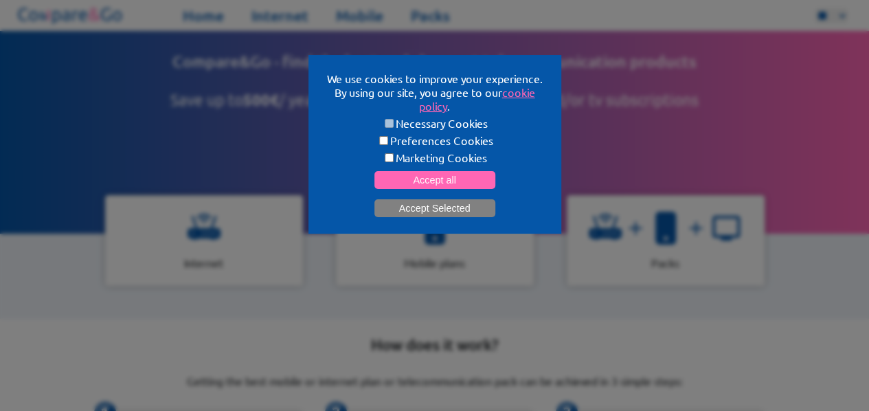
click at [433, 205] on button "Accept Selected" at bounding box center [434, 208] width 121 height 18
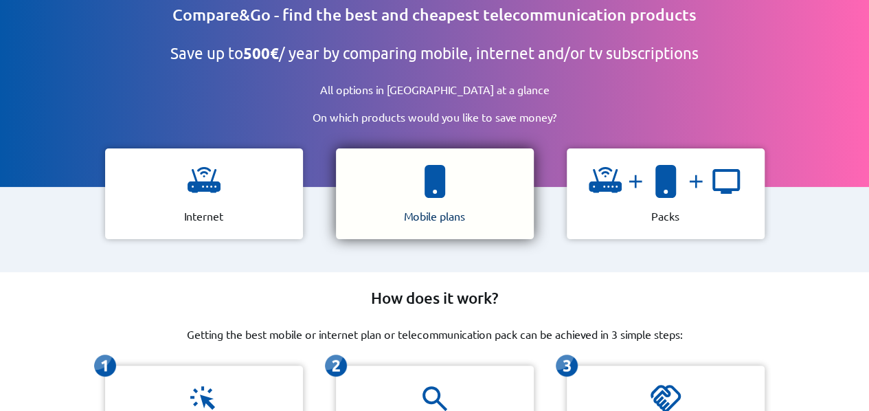
scroll to position [69, 0]
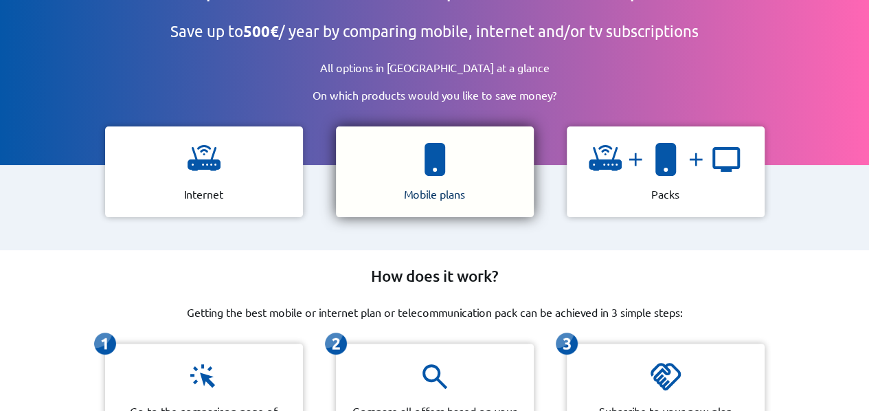
click at [402, 167] on div "Mobile plans" at bounding box center [435, 171] width 198 height 91
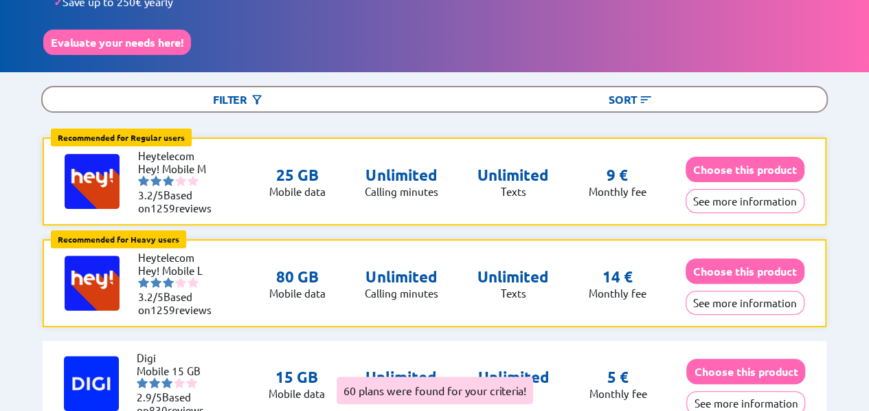
scroll to position [137, 0]
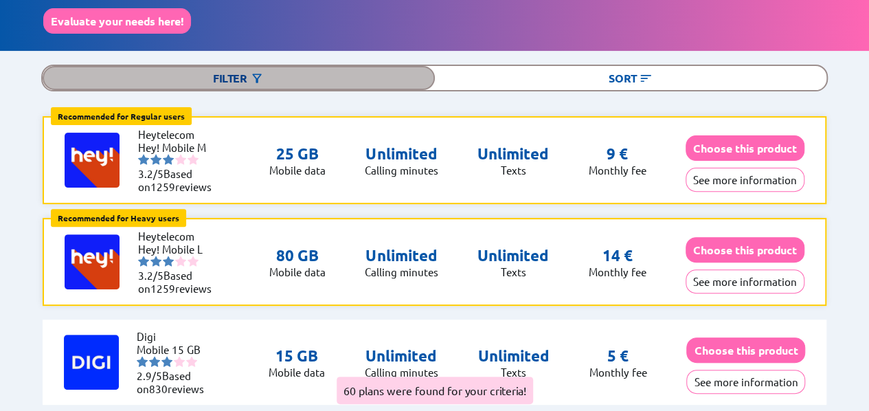
click at [266, 67] on div "Filter" at bounding box center [239, 78] width 392 height 24
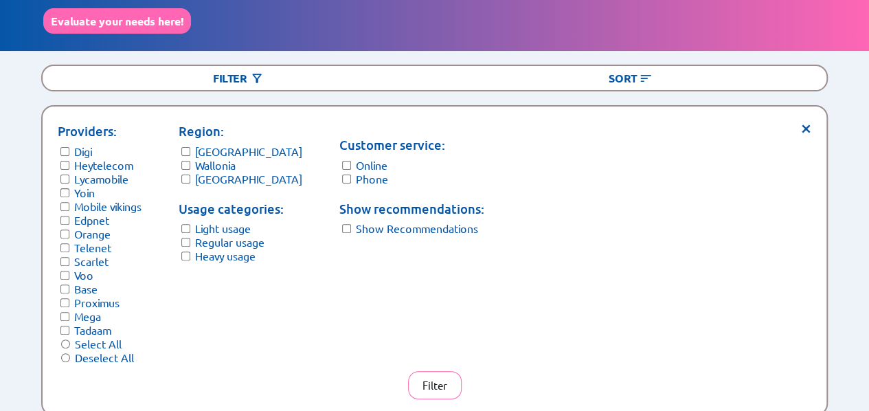
click at [214, 225] on label "Light usage" at bounding box center [223, 228] width 56 height 14
click at [213, 235] on label "Regular usage" at bounding box center [229, 242] width 69 height 14
click at [422, 385] on button "Filter" at bounding box center [435, 385] width 54 height 28
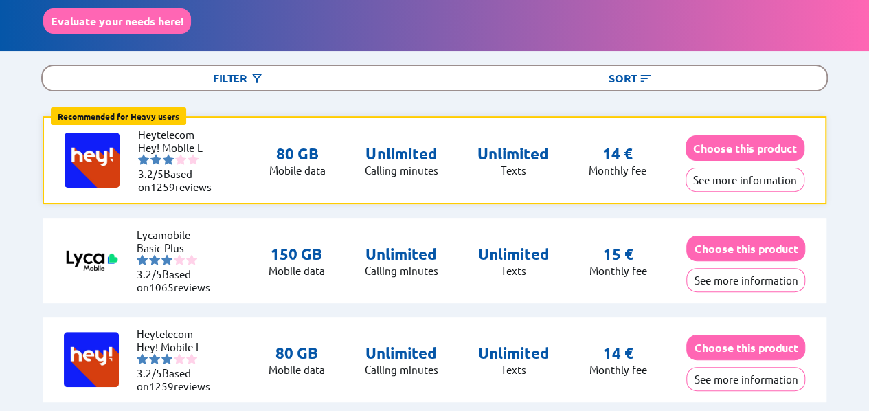
click at [298, 155] on p "80 GB" at bounding box center [297, 153] width 56 height 19
click at [610, 146] on p "14 €" at bounding box center [617, 153] width 30 height 19
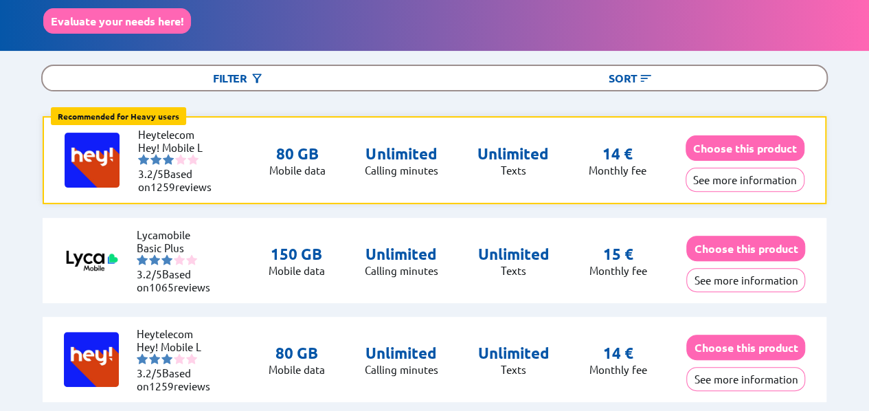
click at [610, 146] on p "14 €" at bounding box center [617, 153] width 30 height 19
click at [356, 220] on div "Lycamobile Basic Plus 3.2/5 Based on 1065 reviews 150 GB Mobile data Unlimited …" at bounding box center [435, 260] width 784 height 85
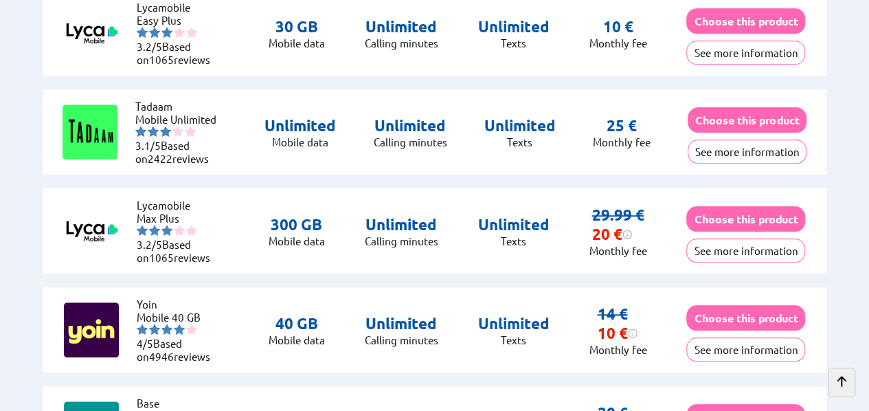
scroll to position [549, 0]
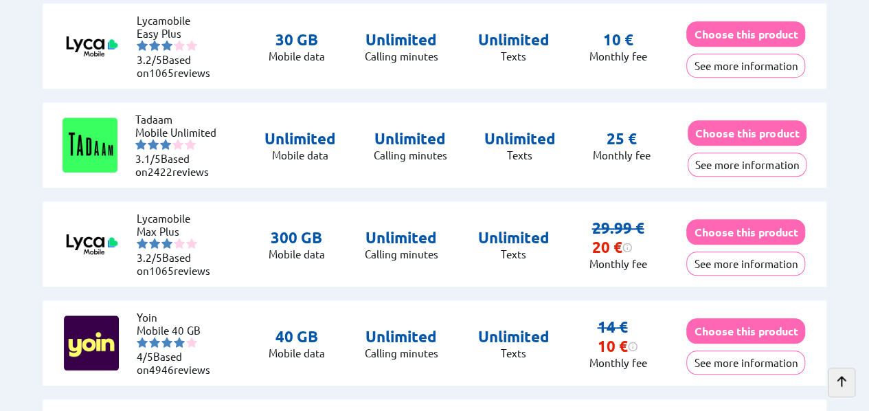
click at [417, 224] on div "Lycamobile Max Plus 3.2/5 Based on 1065 reviews 300 GB Mobile data Unlimited Ca…" at bounding box center [435, 243] width 784 height 85
click at [168, 215] on li "Lycamobile" at bounding box center [178, 218] width 82 height 13
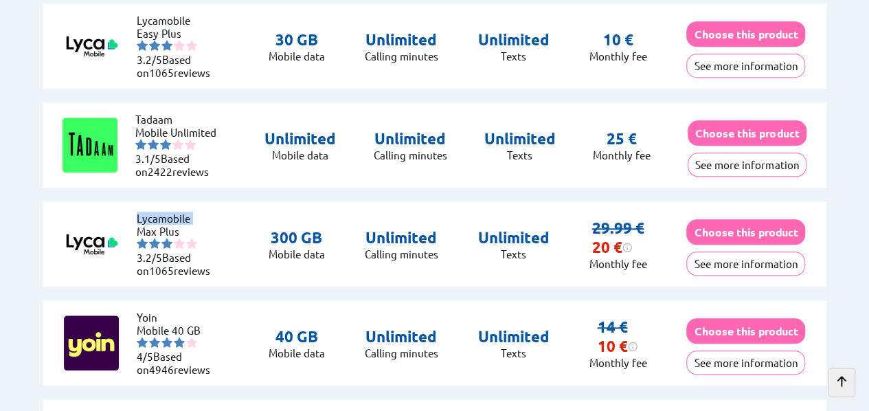
click at [168, 215] on li "Lycamobile" at bounding box center [178, 218] width 82 height 13
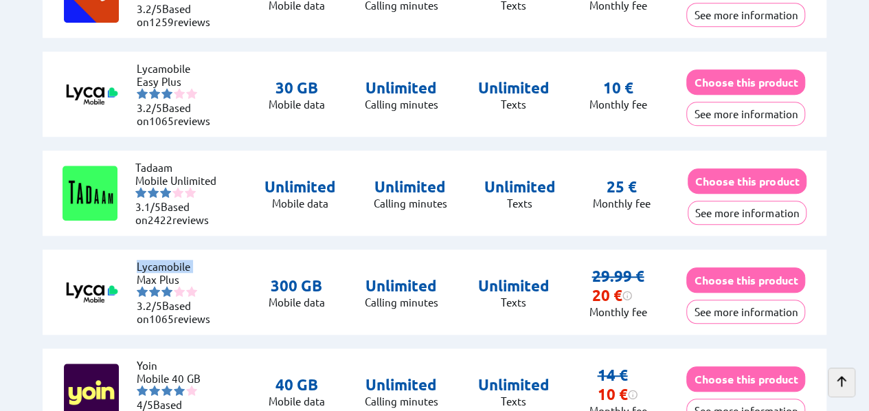
scroll to position [481, 0]
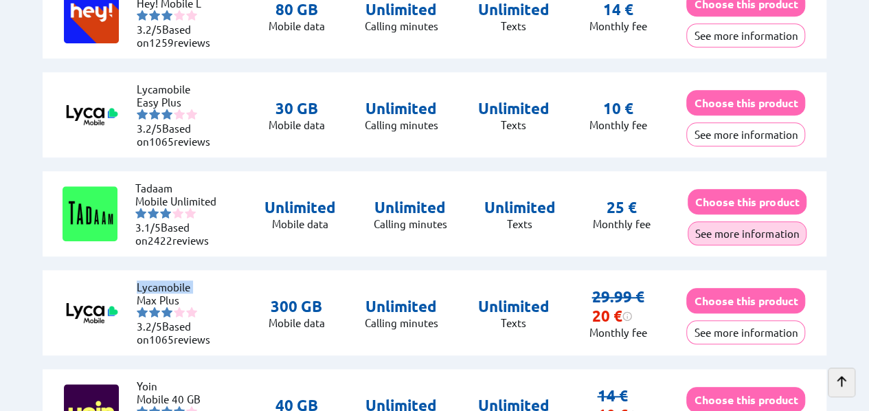
click at [742, 230] on button "See more information" at bounding box center [746, 233] width 119 height 24
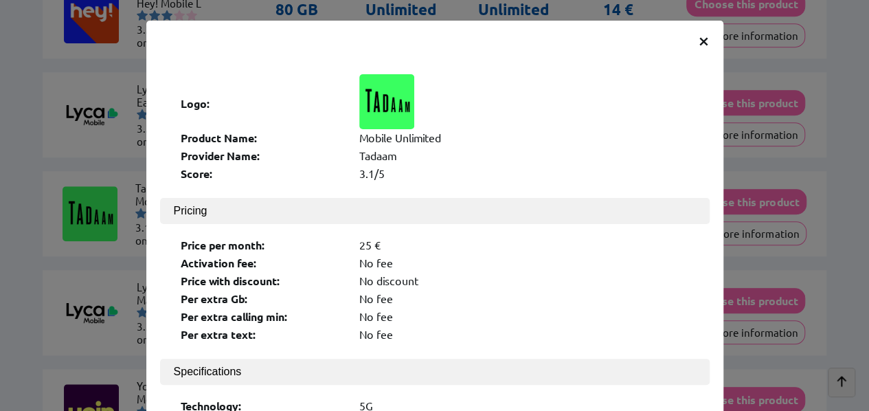
click at [698, 42] on span "×" at bounding box center [704, 39] width 12 height 25
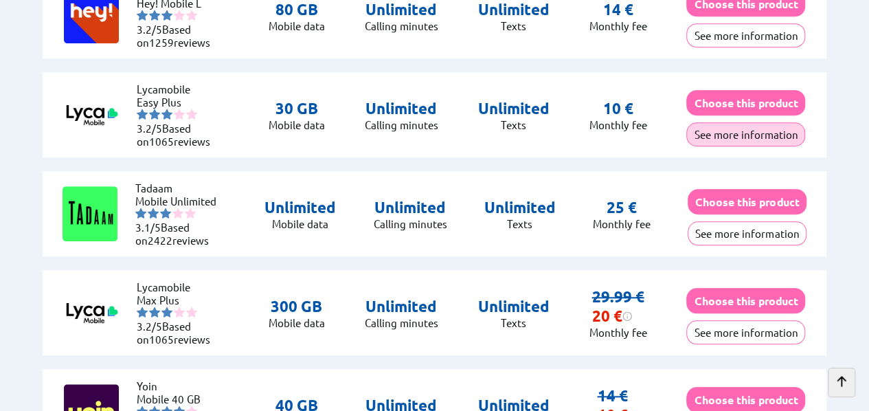
click at [717, 123] on button "See more information" at bounding box center [745, 134] width 119 height 24
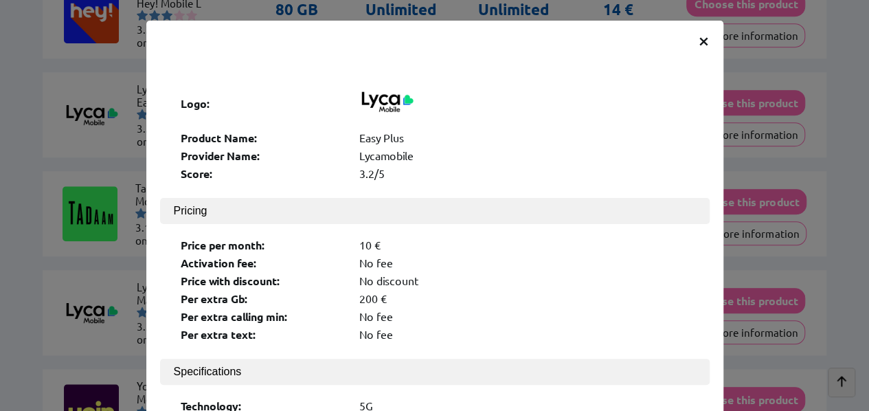
click at [698, 50] on span "×" at bounding box center [704, 39] width 12 height 25
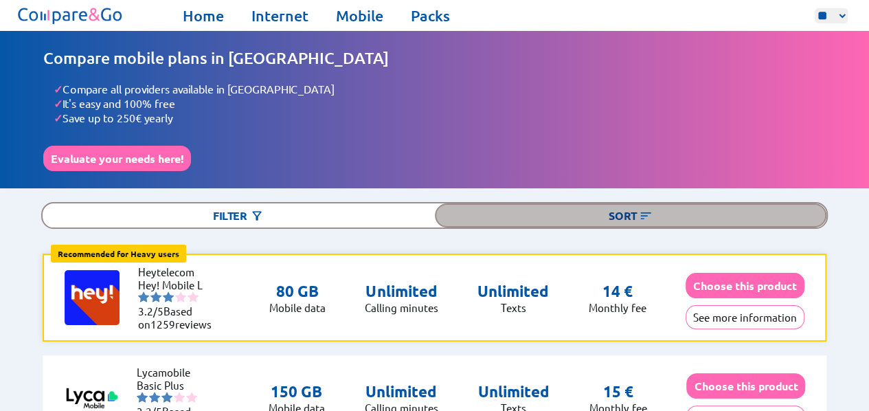
click at [604, 214] on div "Sort" at bounding box center [631, 215] width 392 height 24
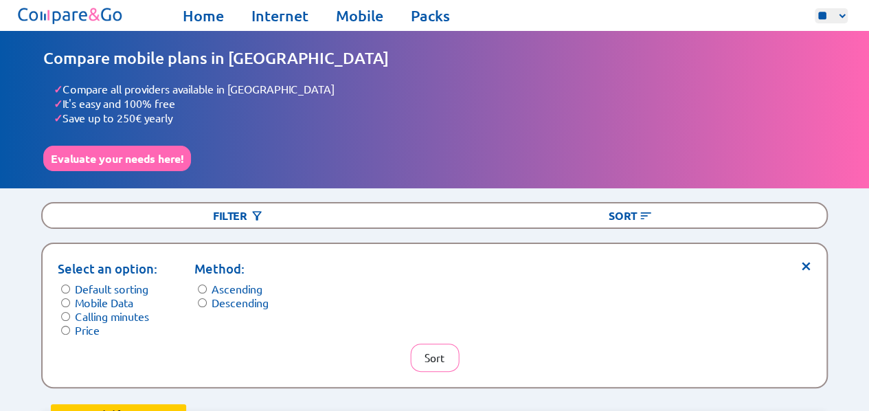
click at [109, 297] on label "Mobile Data" at bounding box center [104, 302] width 58 height 14
click at [438, 347] on button "Sort" at bounding box center [434, 357] width 49 height 28
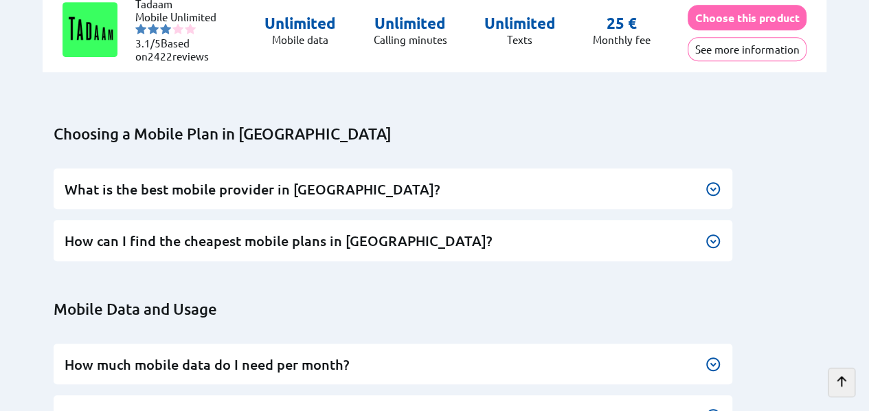
scroll to position [3022, 0]
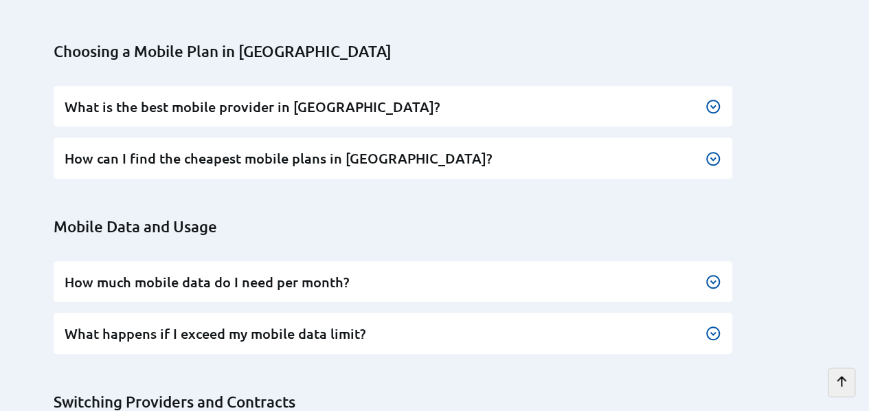
click at [332, 98] on h3 "What is the best mobile provider in [GEOGRAPHIC_DATA]?" at bounding box center [393, 107] width 657 height 19
